Goal: Share content: Share content

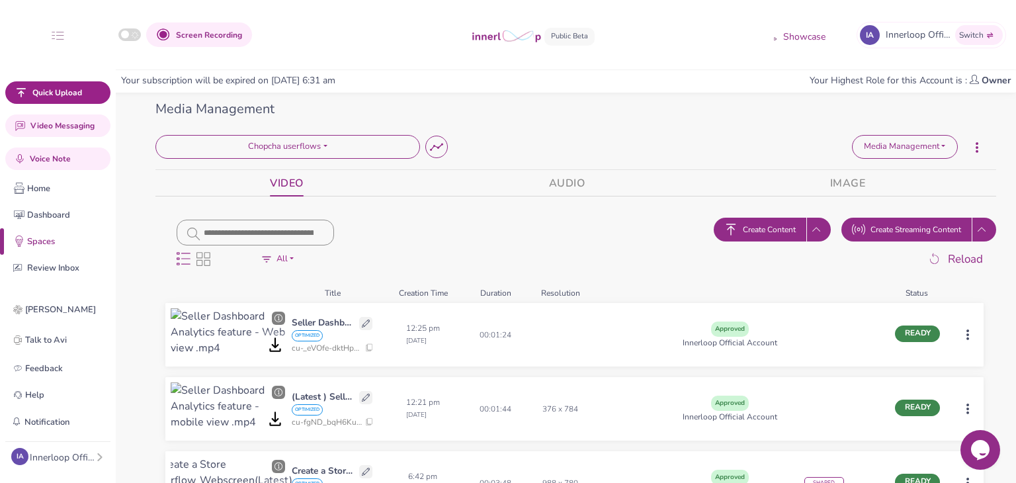
scroll to position [44, 0]
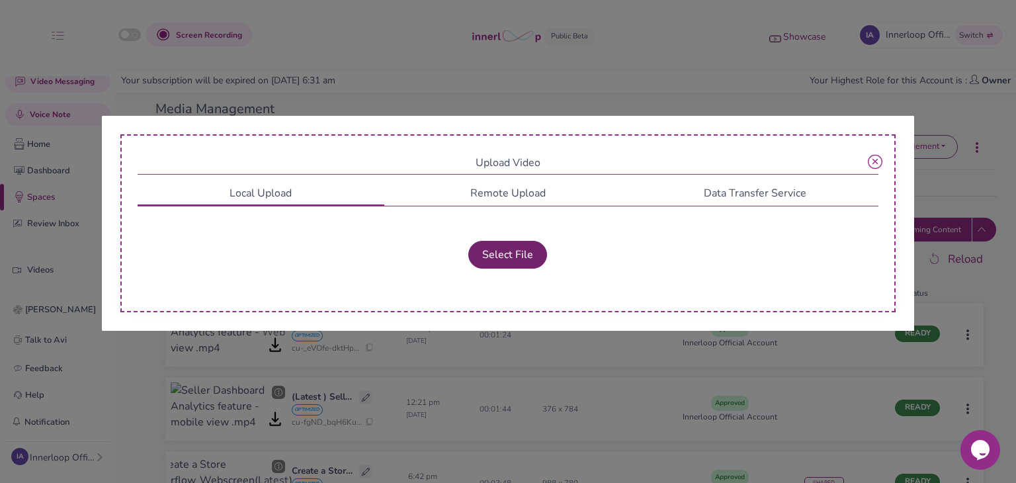
click at [524, 259] on button "Select File" at bounding box center [507, 255] width 79 height 28
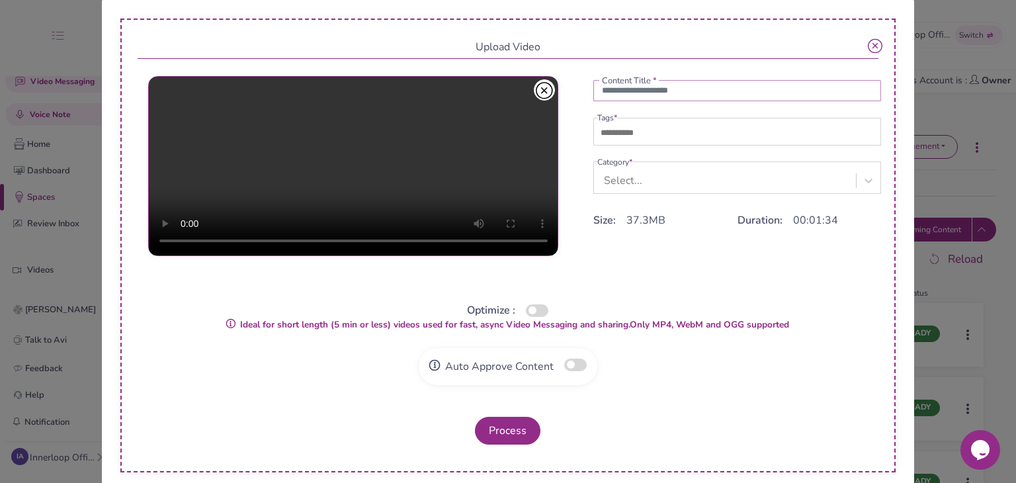
click at [618, 99] on input "text" at bounding box center [737, 90] width 288 height 21
paste input "**********"
type input "**********"
click at [620, 150] on ul "**********" at bounding box center [737, 161] width 288 height 163
click at [620, 138] on input "text" at bounding box center [643, 133] width 93 height 16
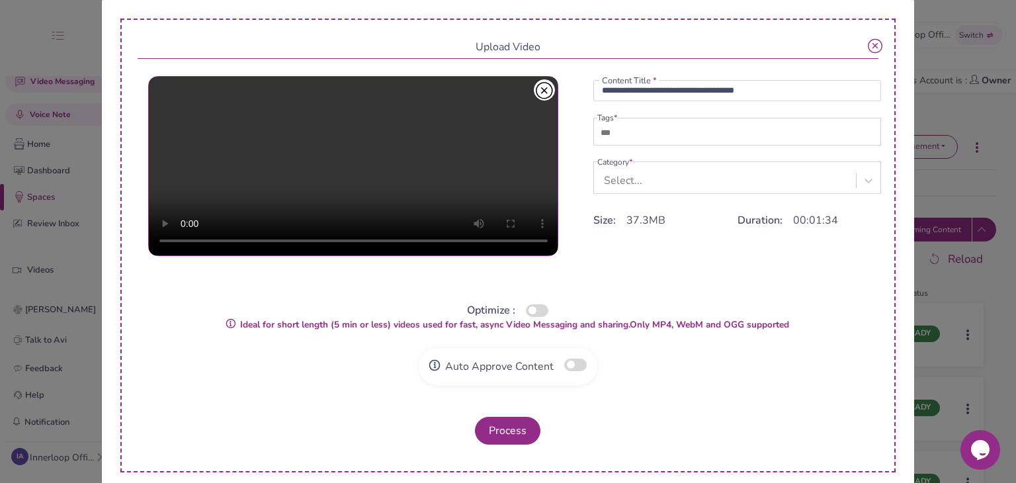
type input "***"
click at [622, 174] on div "Select..." at bounding box center [623, 181] width 38 height 16
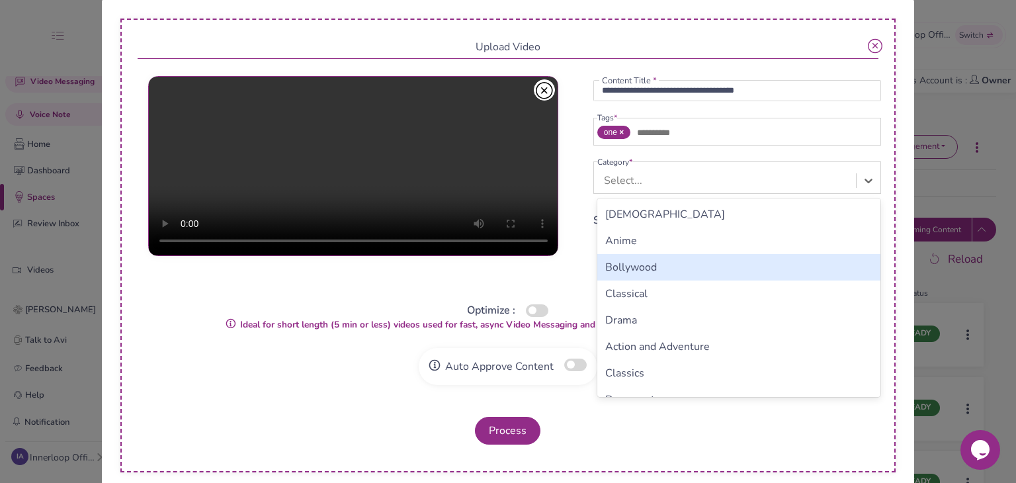
click at [620, 265] on div "Bollywood" at bounding box center [739, 267] width 284 height 26
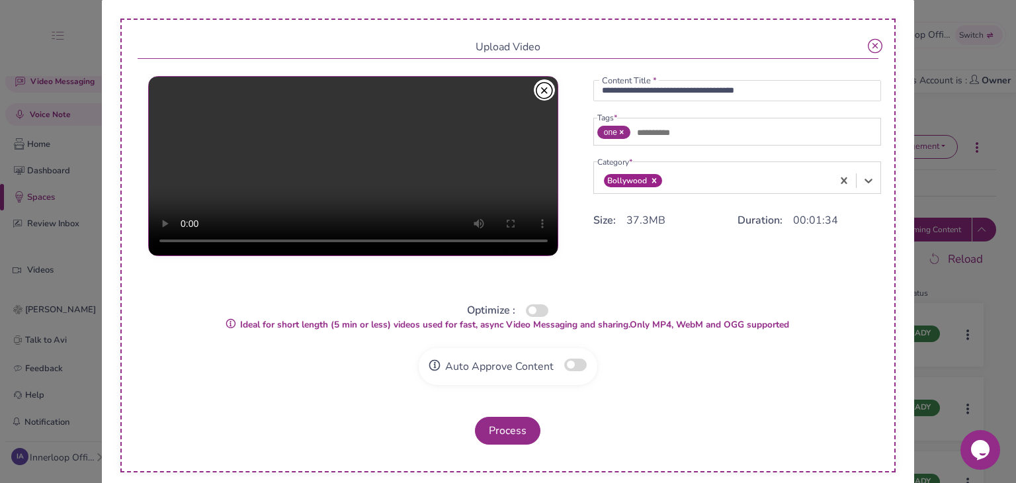
click at [650, 178] on icon at bounding box center [654, 180] width 9 height 9
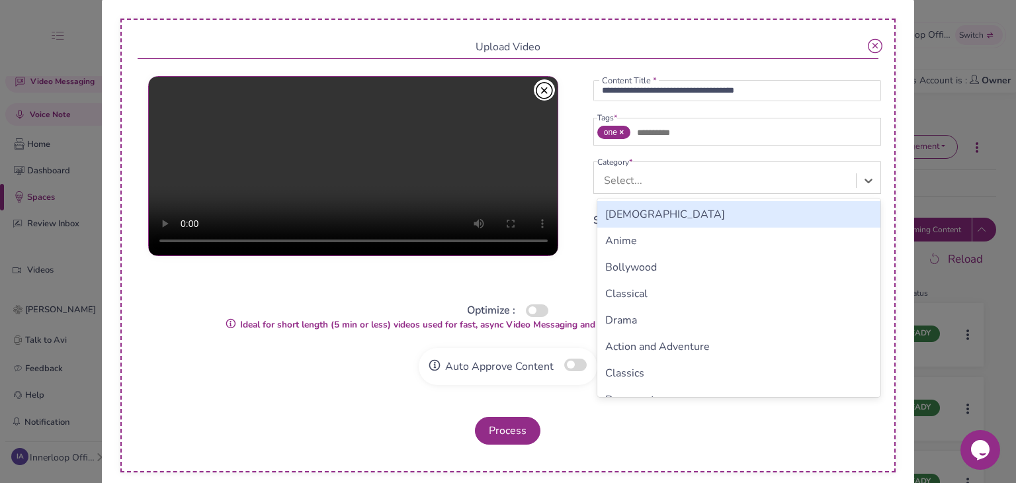
click at [640, 184] on div "Select..." at bounding box center [726, 180] width 259 height 24
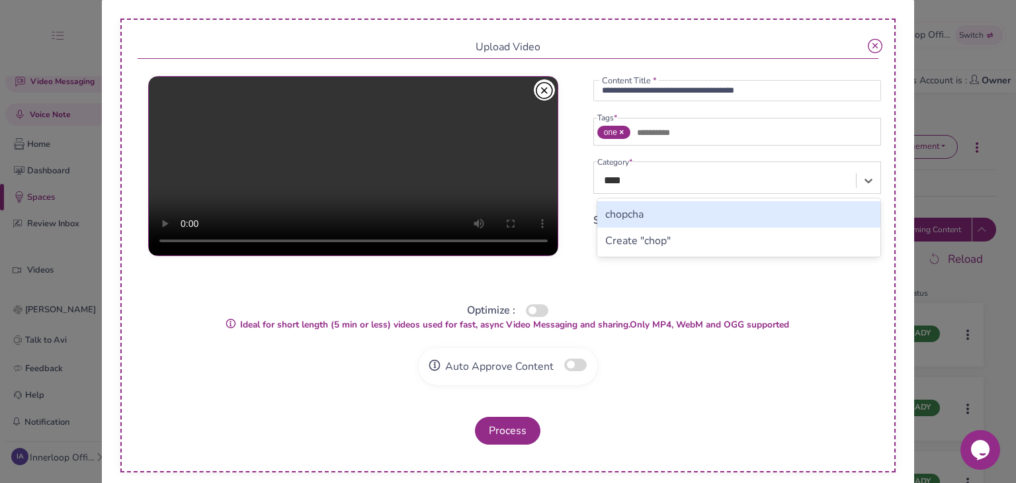
type input "*****"
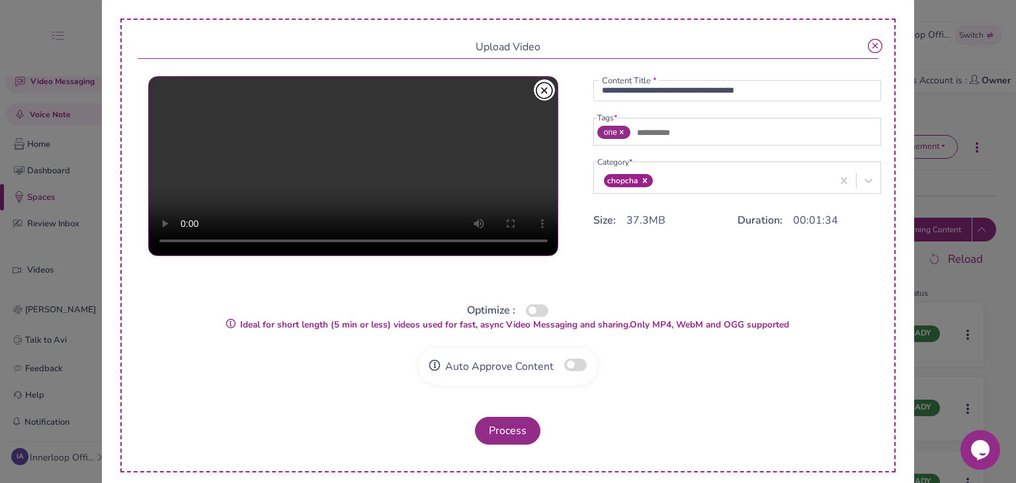
click at [535, 311] on button "button" at bounding box center [537, 310] width 22 height 13
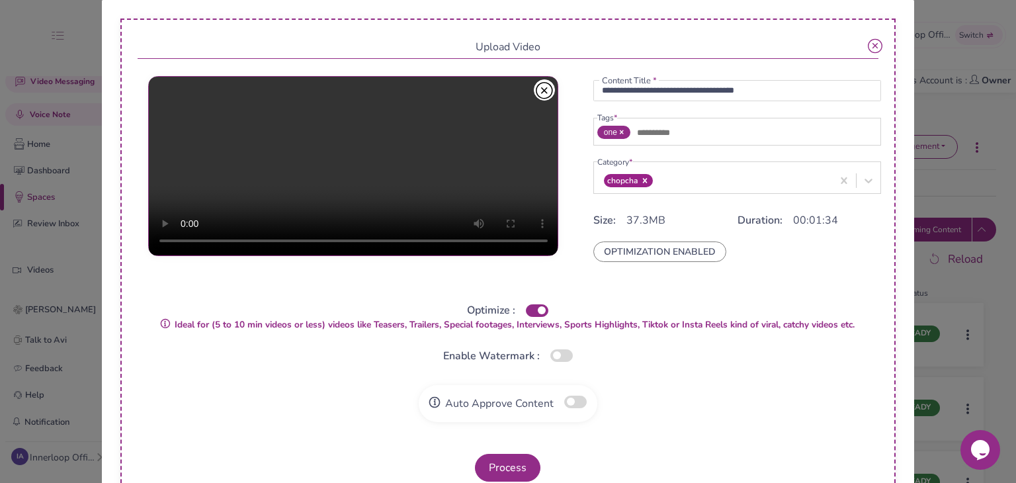
click at [569, 405] on button "button" at bounding box center [575, 402] width 22 height 13
click at [503, 469] on button "Process" at bounding box center [507, 468] width 65 height 28
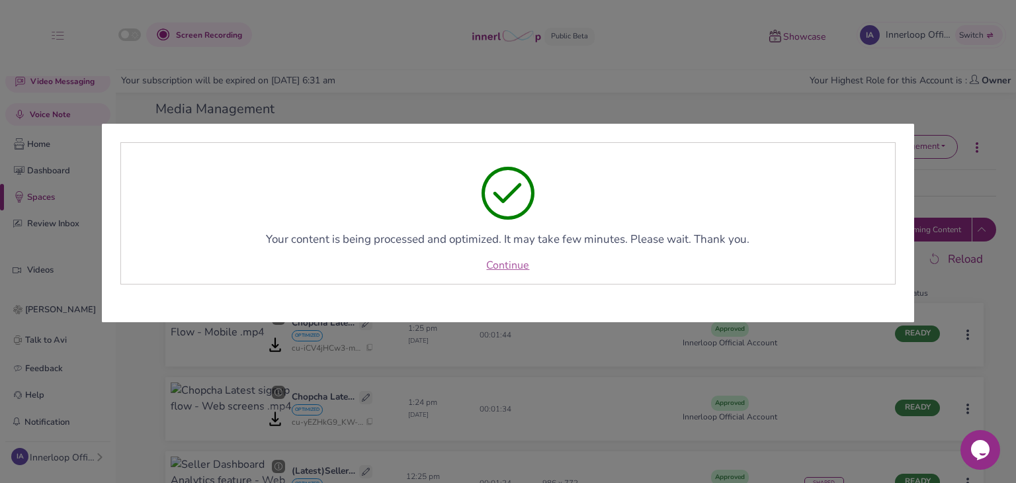
click at [497, 265] on link "Continue" at bounding box center [507, 265] width 43 height 16
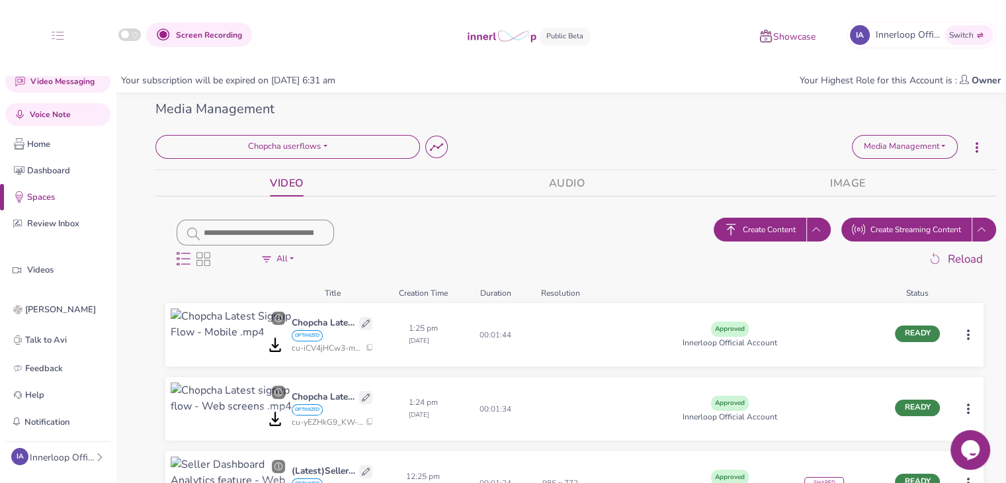
click at [972, 408] on html "Screen Recording Showcase IA Innerloop Official Switch Quick Upload Video Messa…" at bounding box center [503, 241] width 1006 height 483
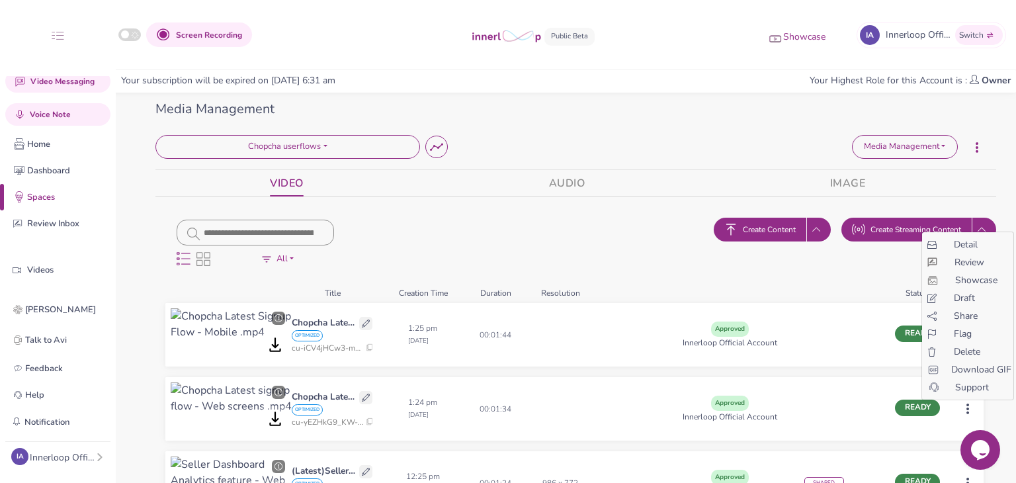
click at [962, 315] on span "Share" at bounding box center [966, 316] width 24 height 14
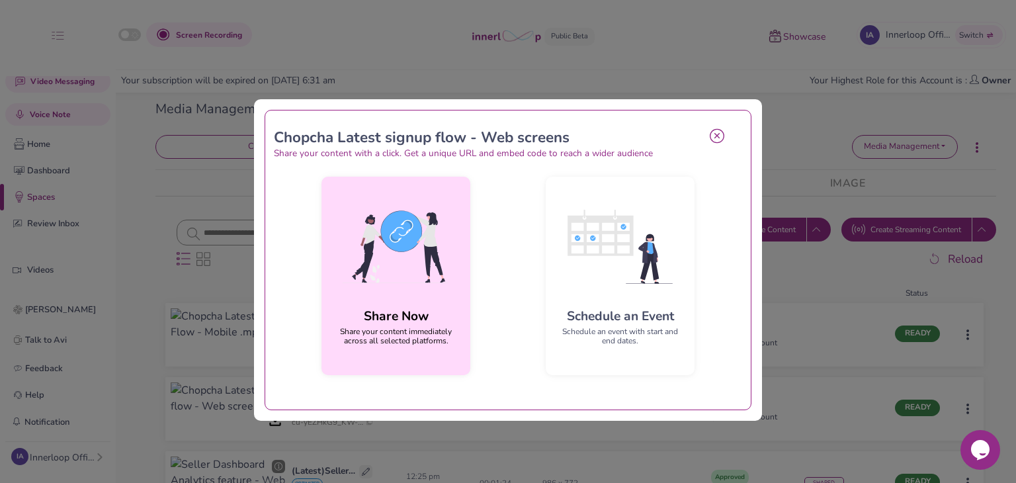
click at [403, 253] on img at bounding box center [396, 246] width 128 height 119
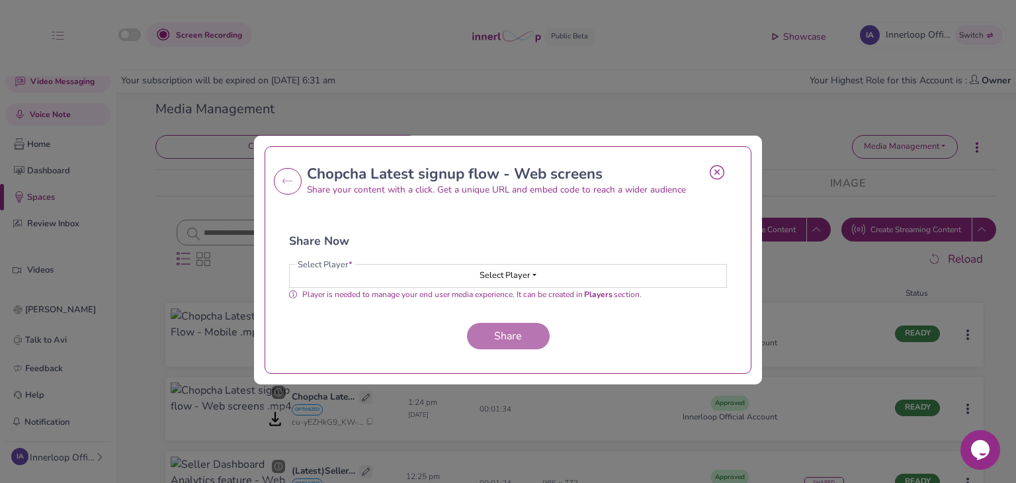
click at [517, 273] on span "Select Player" at bounding box center [505, 275] width 51 height 12
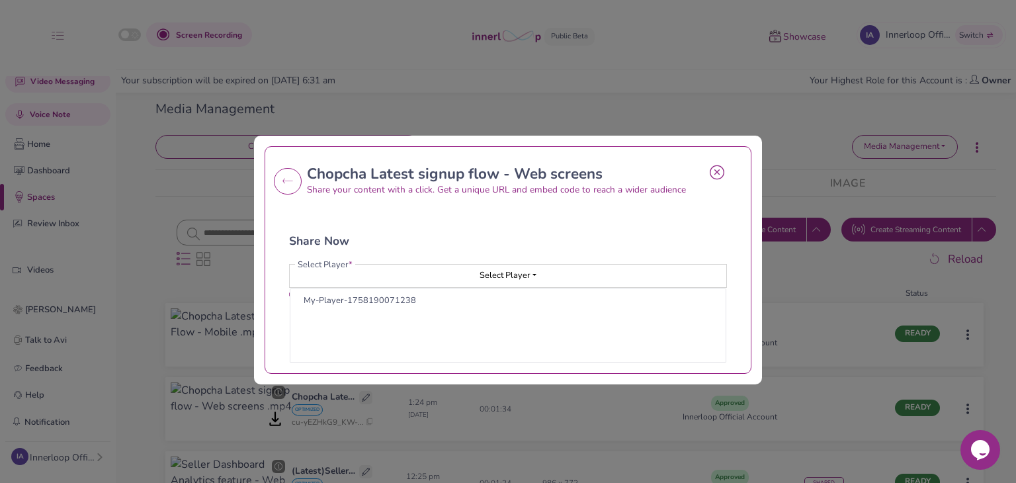
click at [428, 284] on button "Select Player" at bounding box center [508, 276] width 437 height 22
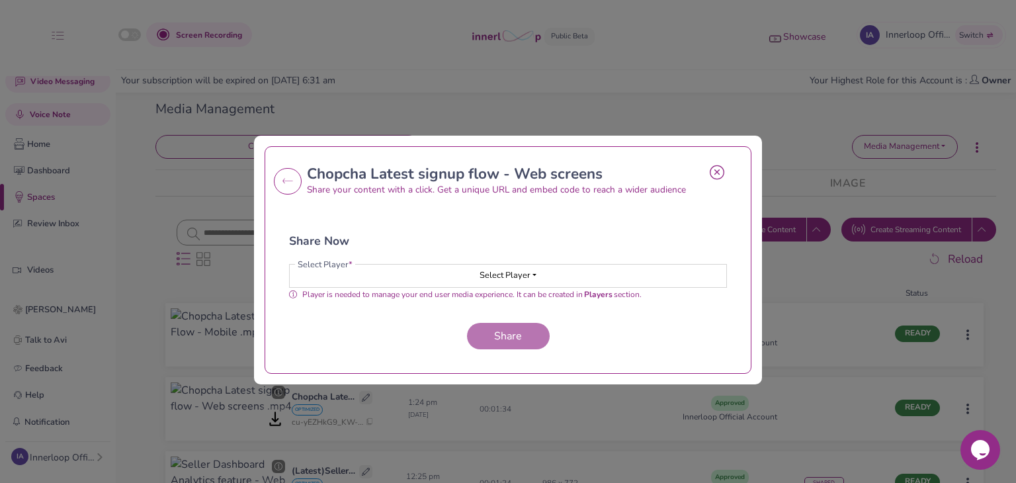
click at [433, 284] on button "Select Player" at bounding box center [508, 276] width 437 height 22
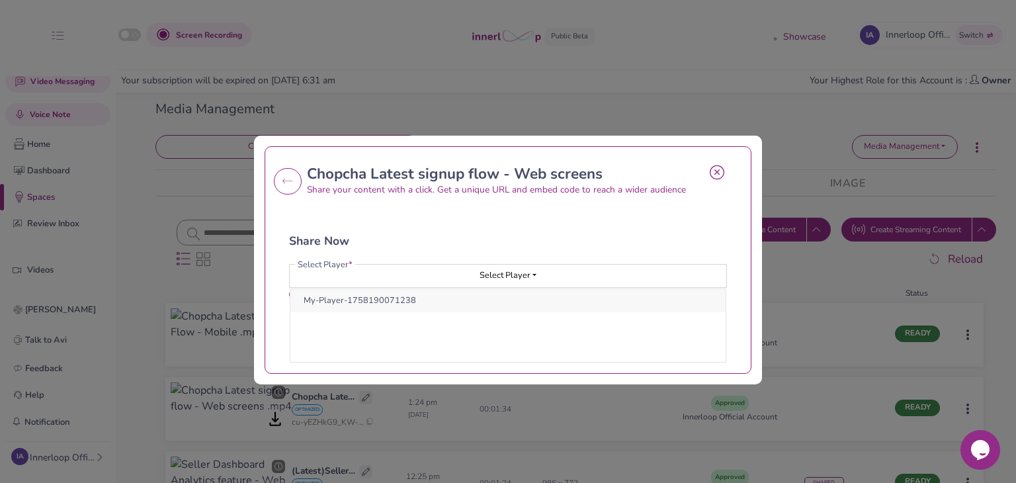
click at [395, 300] on button "My-Player-1758190071238" at bounding box center [507, 300] width 435 height 23
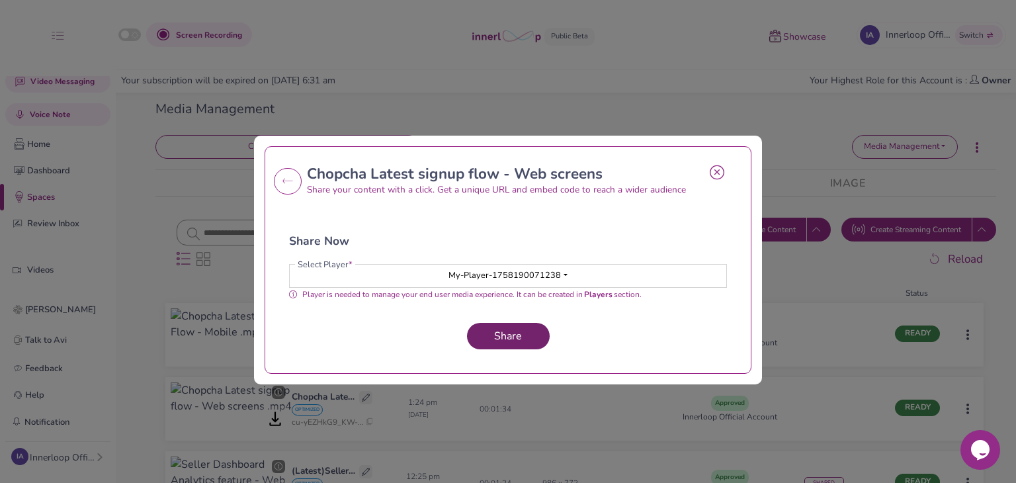
click at [480, 329] on button "Share" at bounding box center [508, 336] width 83 height 26
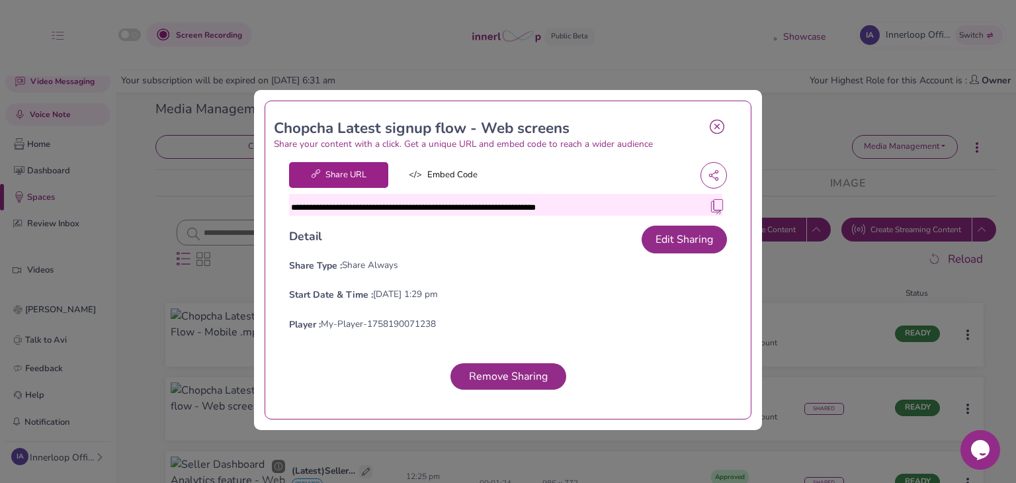
click at [710, 204] on img at bounding box center [716, 205] width 13 height 13
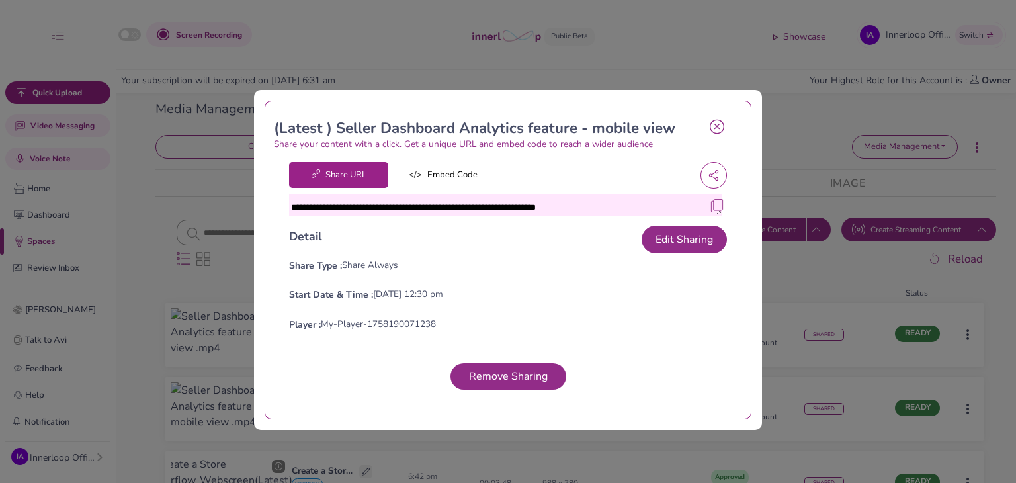
click at [712, 131] on icon at bounding box center [717, 126] width 15 height 15
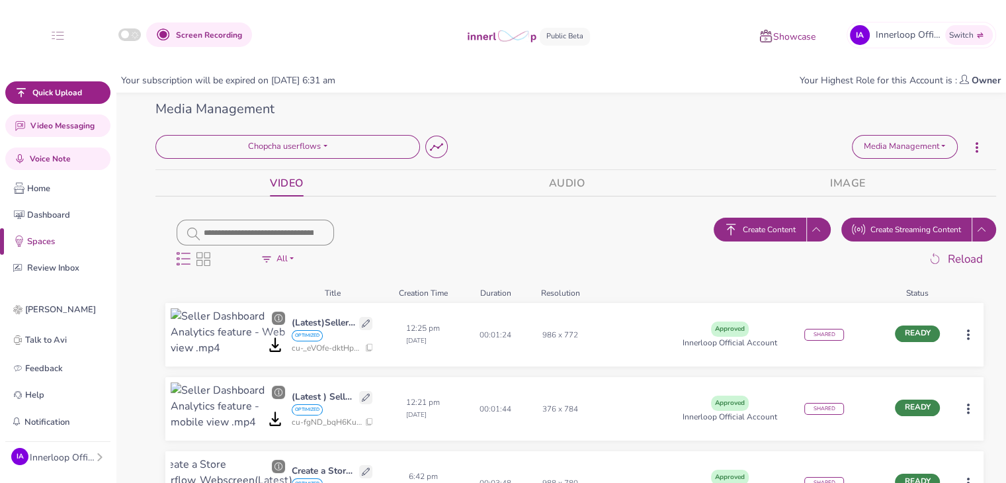
click at [766, 219] on button "Create Content" at bounding box center [760, 230] width 93 height 24
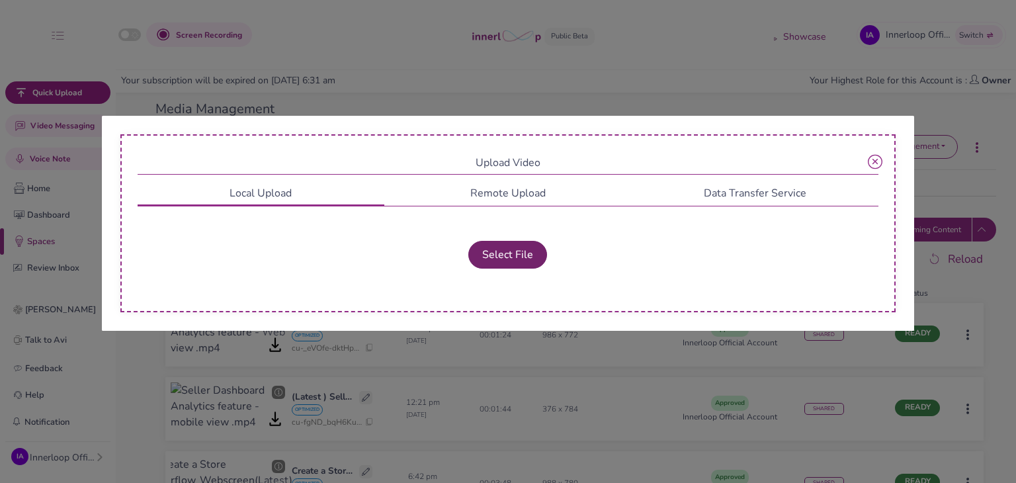
click at [534, 265] on button "Select File" at bounding box center [507, 255] width 79 height 28
click at [503, 257] on button "Select File" at bounding box center [507, 255] width 79 height 28
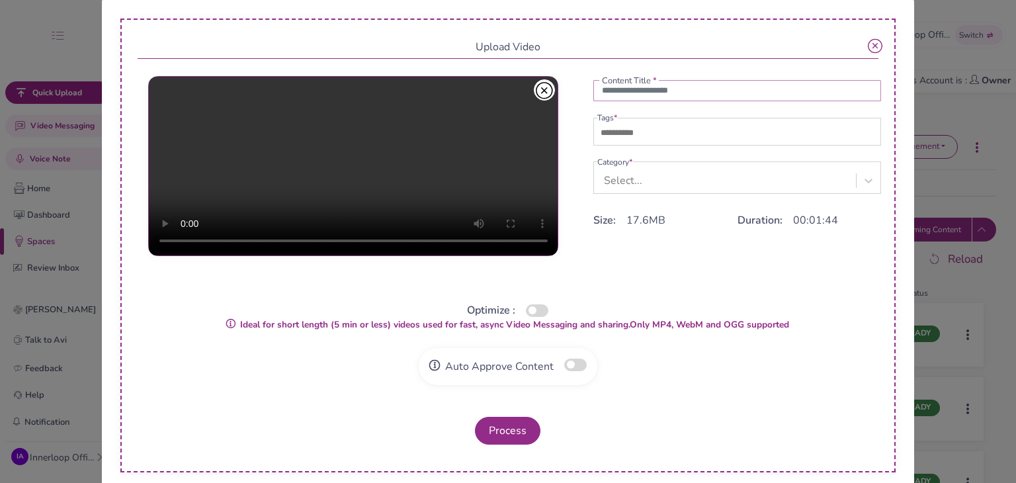
click at [666, 96] on input "text" at bounding box center [737, 90] width 288 height 21
paste input "**********"
type input "**********"
click at [624, 137] on input "text" at bounding box center [643, 133] width 93 height 16
type input "****"
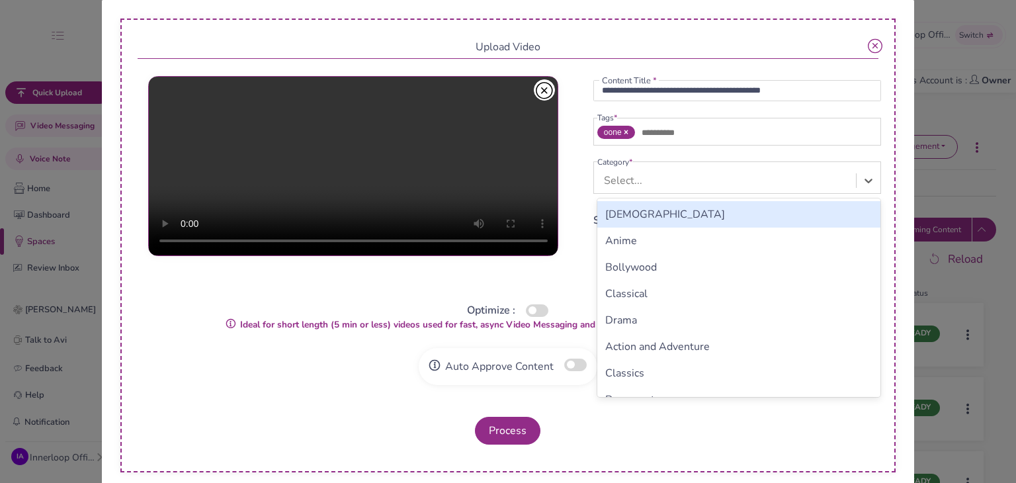
click at [631, 183] on div "Select..." at bounding box center [623, 181] width 38 height 16
click at [542, 91] on icon "button" at bounding box center [544, 90] width 17 height 18
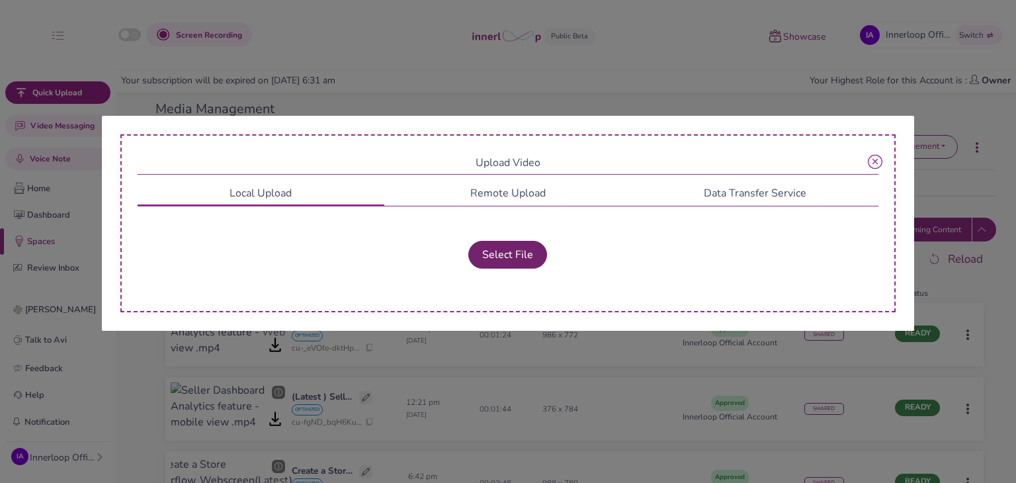
click at [516, 259] on button "Select File" at bounding box center [507, 255] width 79 height 28
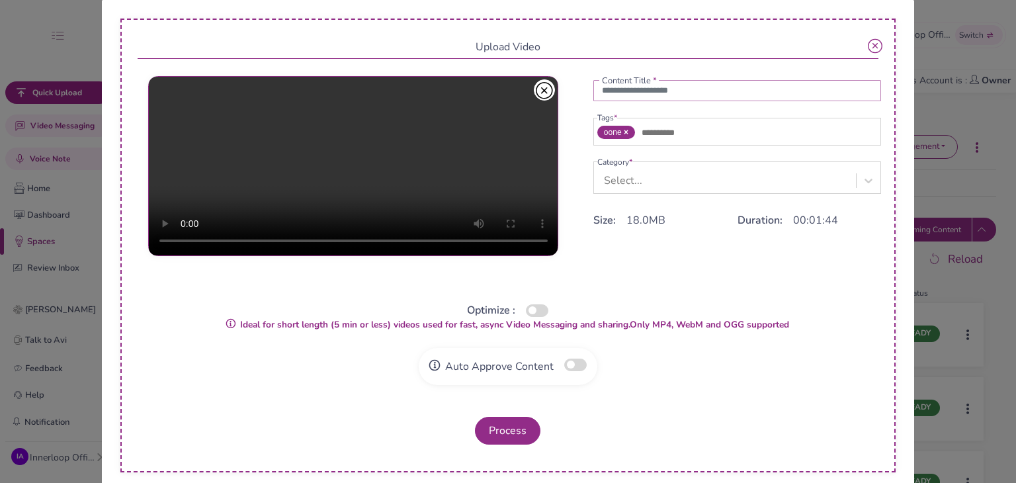
click at [620, 99] on input "text" at bounding box center [737, 90] width 288 height 21
paste input "**********"
type input "**********"
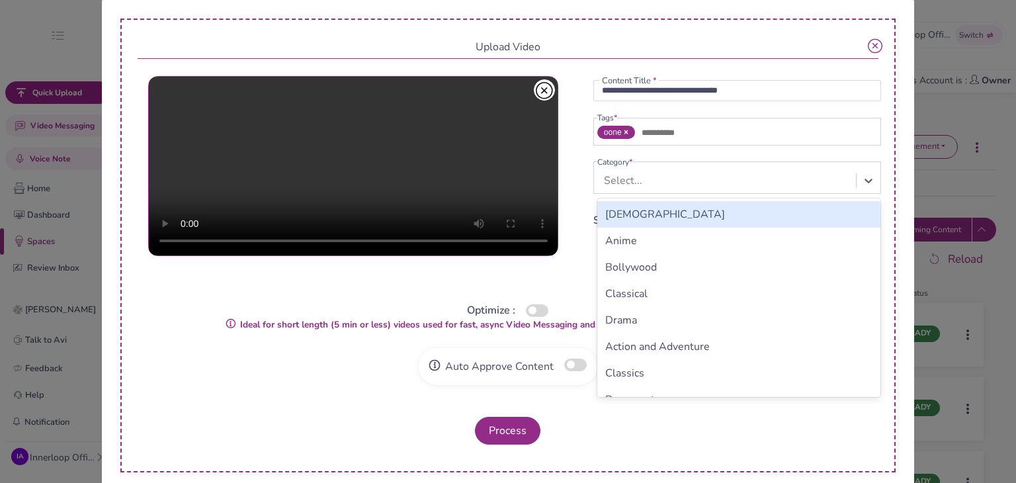
click at [641, 189] on div "Select..." at bounding box center [726, 180] width 259 height 24
type input "*"
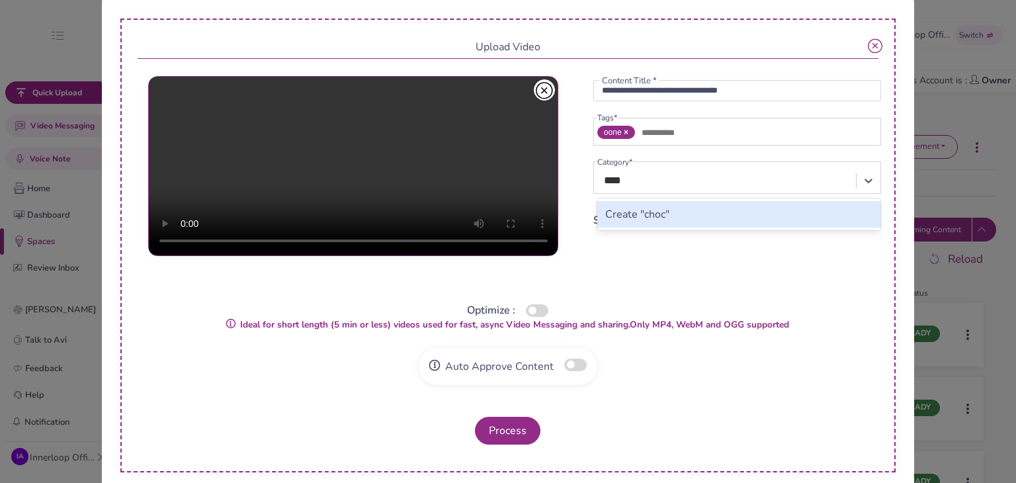
type input "***"
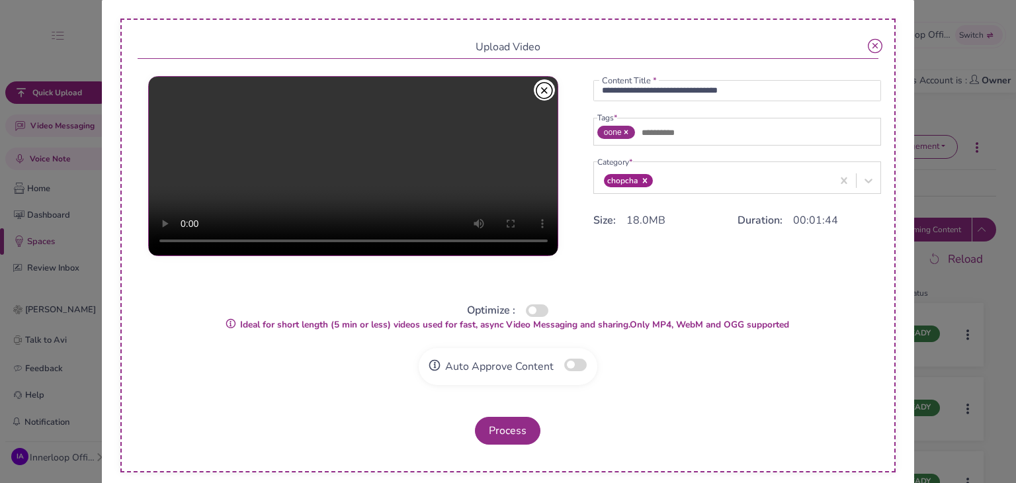
click at [533, 306] on div "Optimize :" at bounding box center [509, 310] width 742 height 16
click at [534, 308] on button "button" at bounding box center [537, 310] width 22 height 13
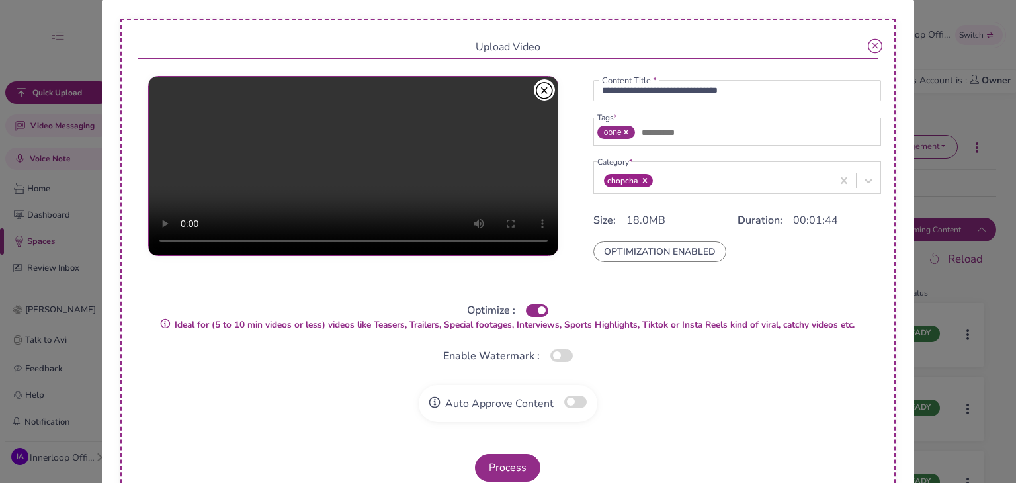
click at [573, 406] on button "button" at bounding box center [575, 402] width 22 height 13
click at [523, 464] on button "Process" at bounding box center [507, 468] width 65 height 28
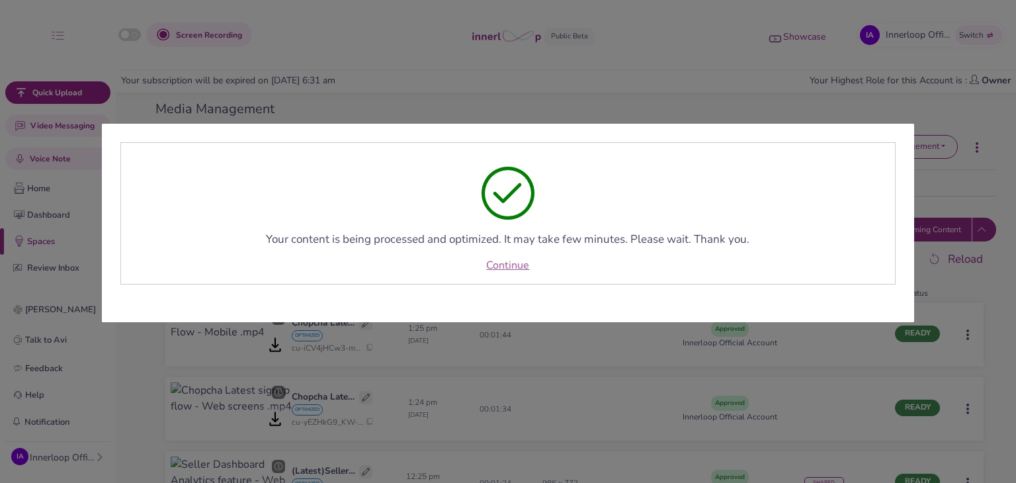
click at [516, 262] on link "Continue" at bounding box center [507, 265] width 43 height 16
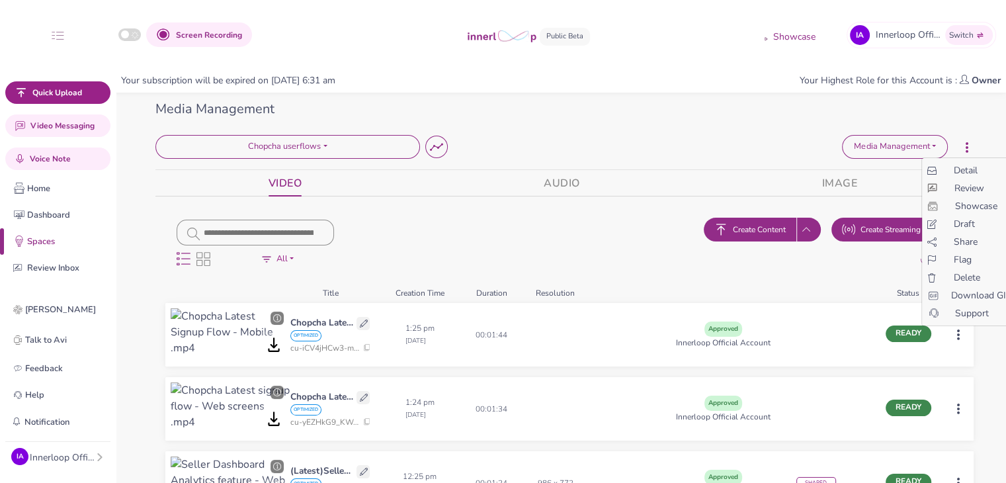
click at [968, 331] on html "Screen Recording Showcase IA Innerloop Official Switch Quick Upload Video Messa…" at bounding box center [503, 241] width 1006 height 483
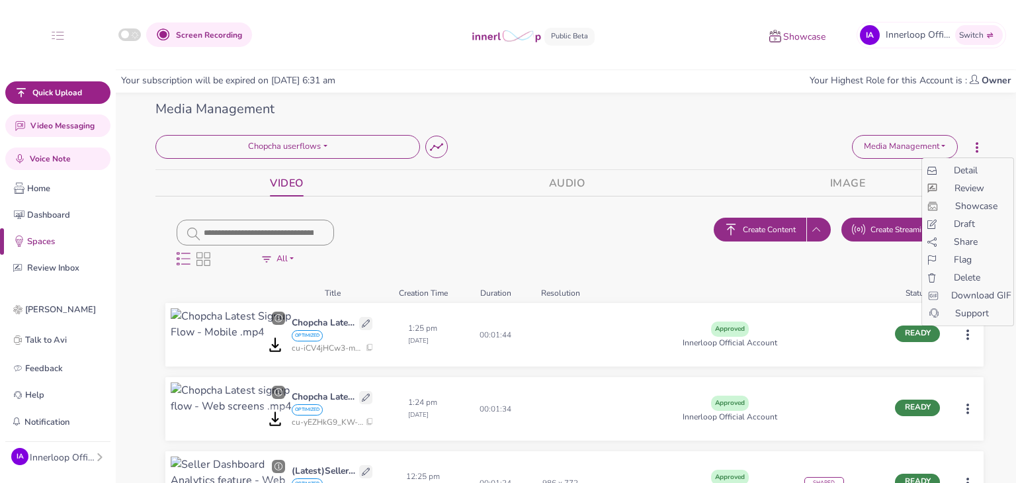
click at [959, 239] on span "Share" at bounding box center [966, 242] width 24 height 14
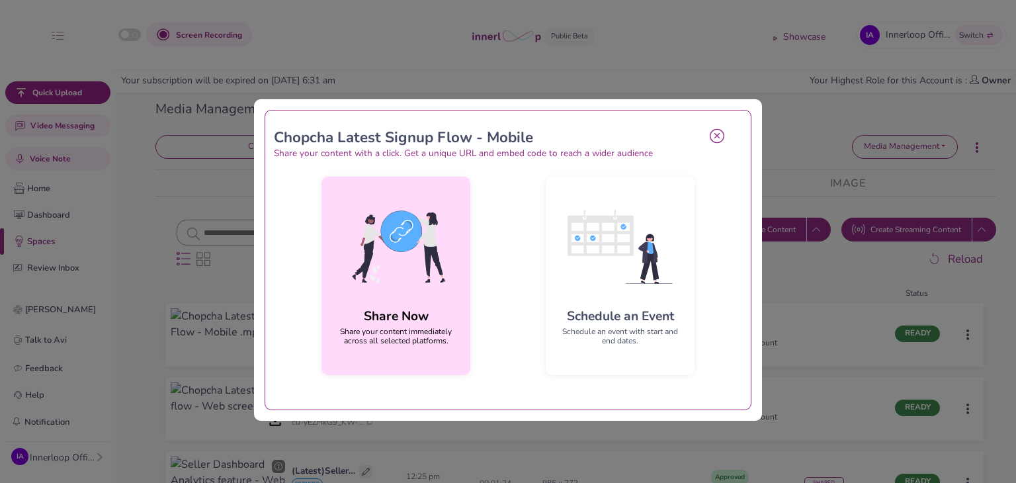
click at [417, 294] on img at bounding box center [396, 246] width 128 height 119
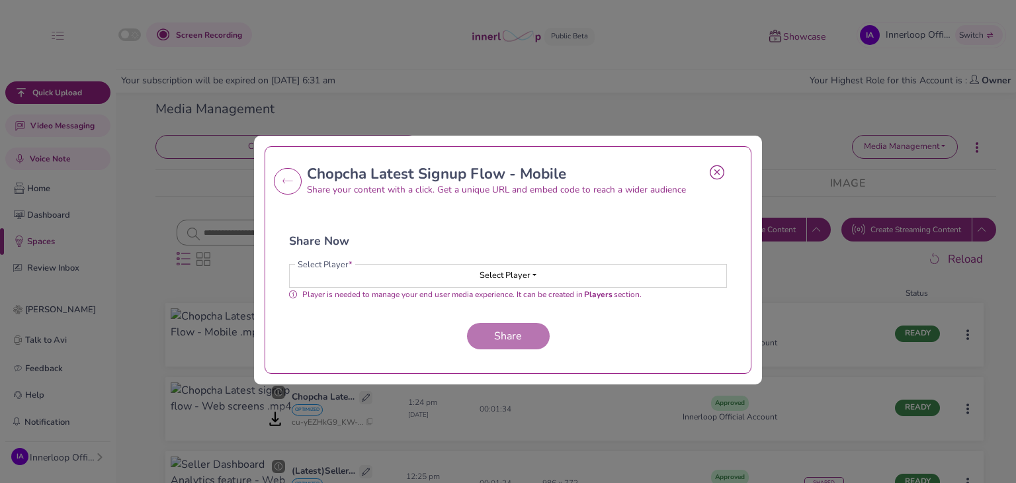
click at [480, 278] on span "Select Player" at bounding box center [505, 275] width 51 height 12
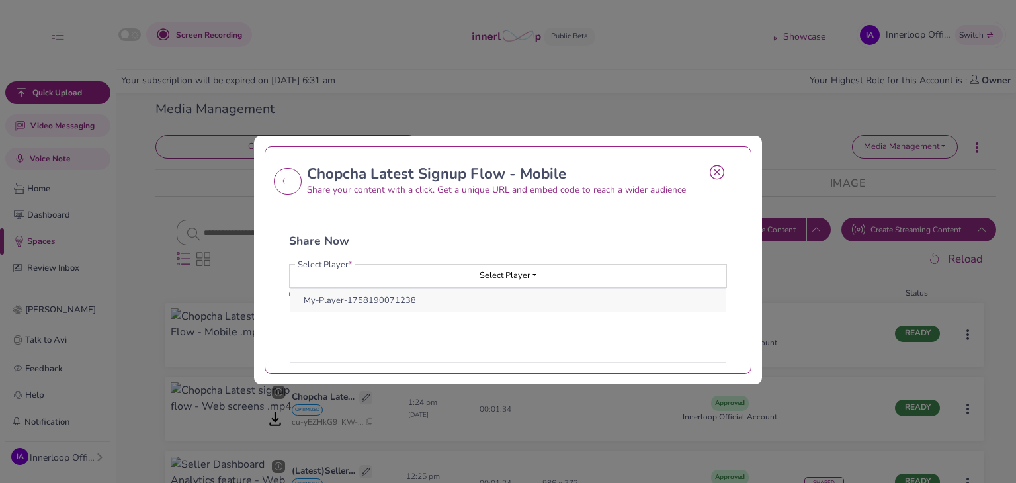
click at [407, 301] on button "My-Player-1758190071238" at bounding box center [507, 300] width 435 height 23
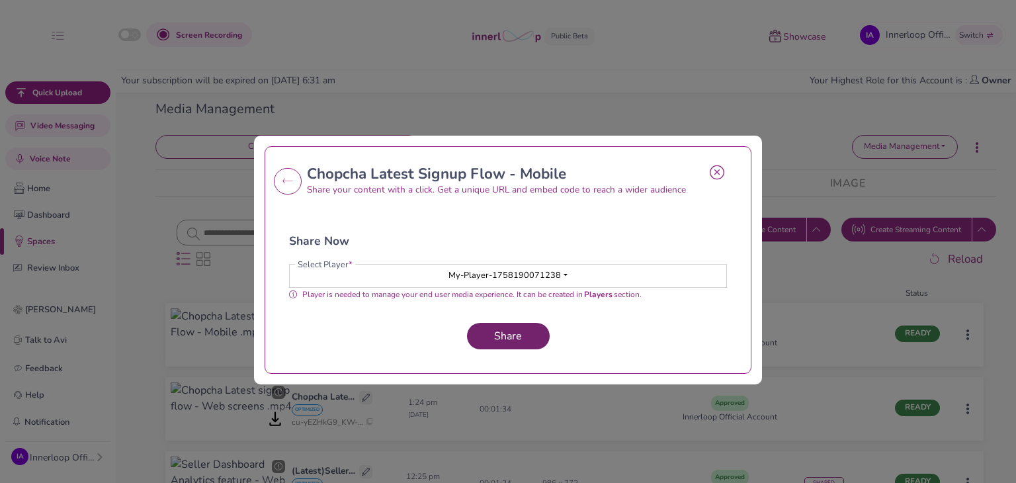
click at [523, 338] on button "Share" at bounding box center [508, 336] width 83 height 26
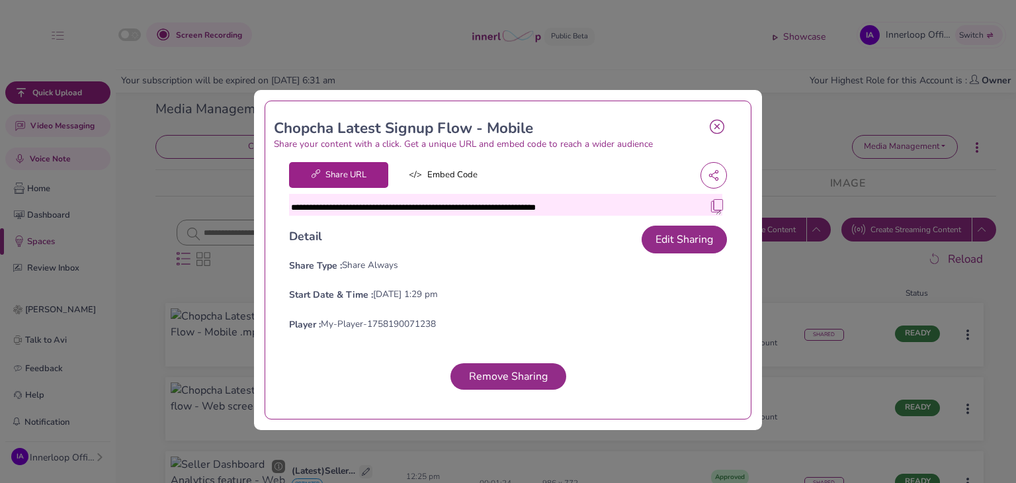
click at [712, 204] on img at bounding box center [716, 205] width 13 height 13
